Goal: Find specific page/section: Find specific page/section

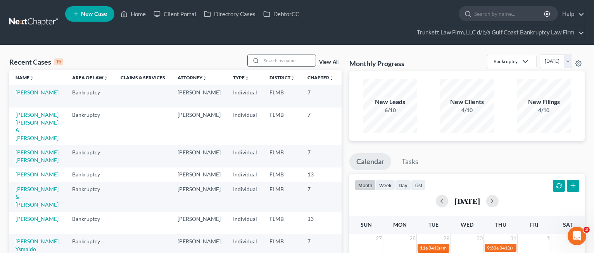
click at [269, 59] on input "search" at bounding box center [288, 60] width 54 height 11
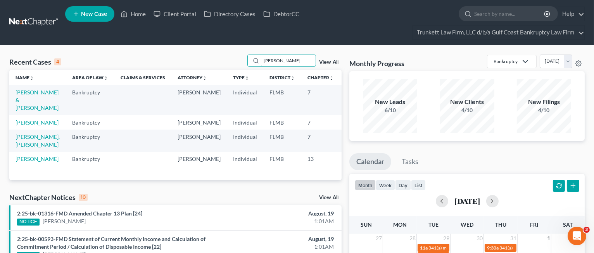
type input "[PERSON_NAME]"
click at [25, 148] on link "[PERSON_NAME], [PERSON_NAME]" at bounding box center [38, 141] width 44 height 14
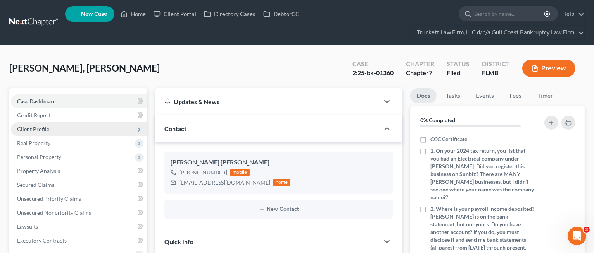
click at [57, 126] on span "Client Profile" at bounding box center [79, 129] width 136 height 14
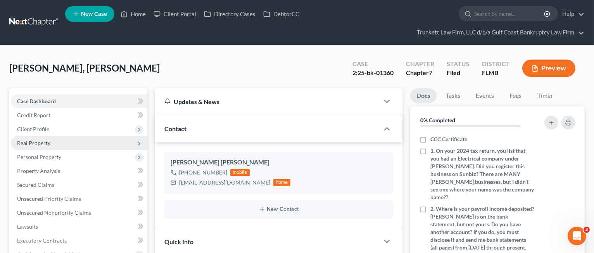
click at [52, 140] on span "Real Property" at bounding box center [79, 143] width 136 height 14
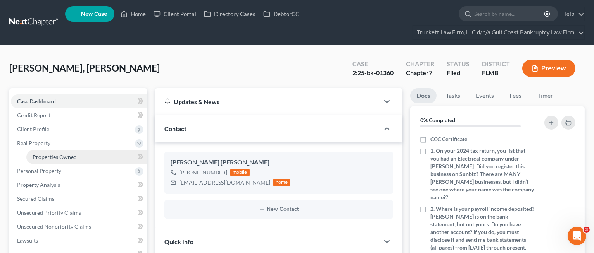
click at [55, 154] on span "Properties Owned" at bounding box center [55, 157] width 44 height 7
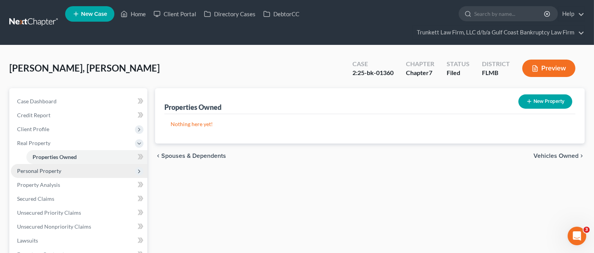
click at [63, 170] on span "Personal Property" at bounding box center [79, 171] width 136 height 14
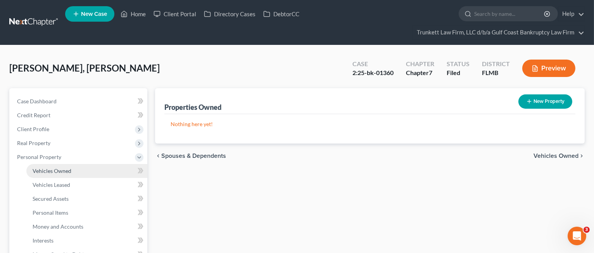
click at [67, 170] on span "Vehicles Owned" at bounding box center [52, 171] width 39 height 7
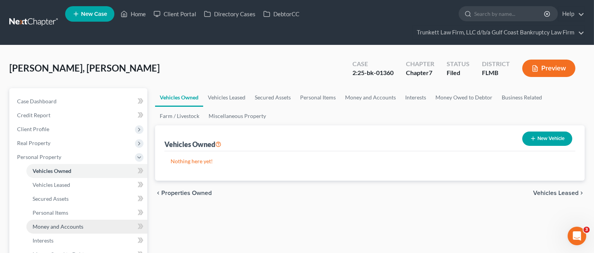
click at [74, 224] on span "Money and Accounts" at bounding box center [58, 227] width 51 height 7
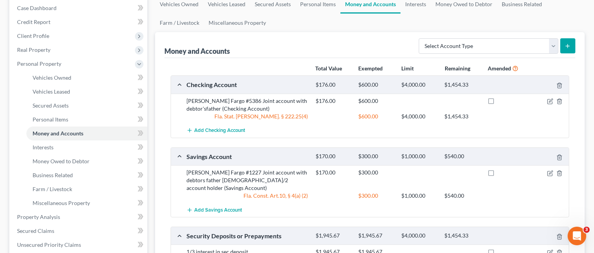
scroll to position [155, 0]
